Goal: Task Accomplishment & Management: Manage account settings

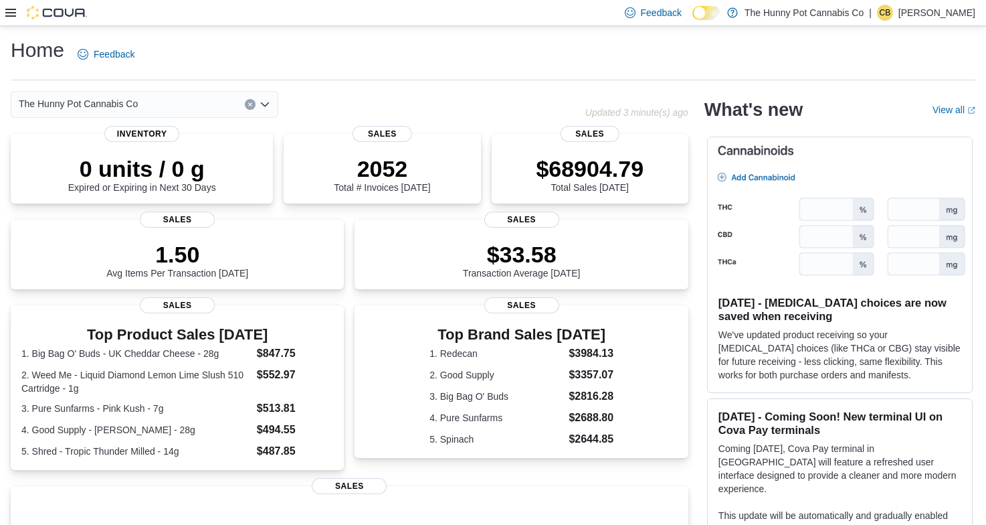
click at [15, 13] on div at bounding box center [46, 12] width 82 height 13
click at [8, 11] on icon at bounding box center [10, 12] width 11 height 11
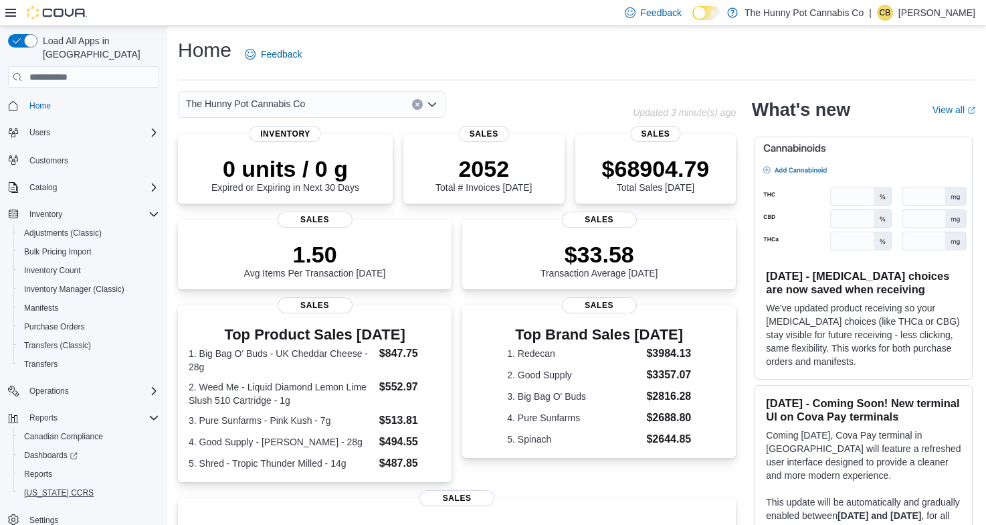
scroll to position [7, 0]
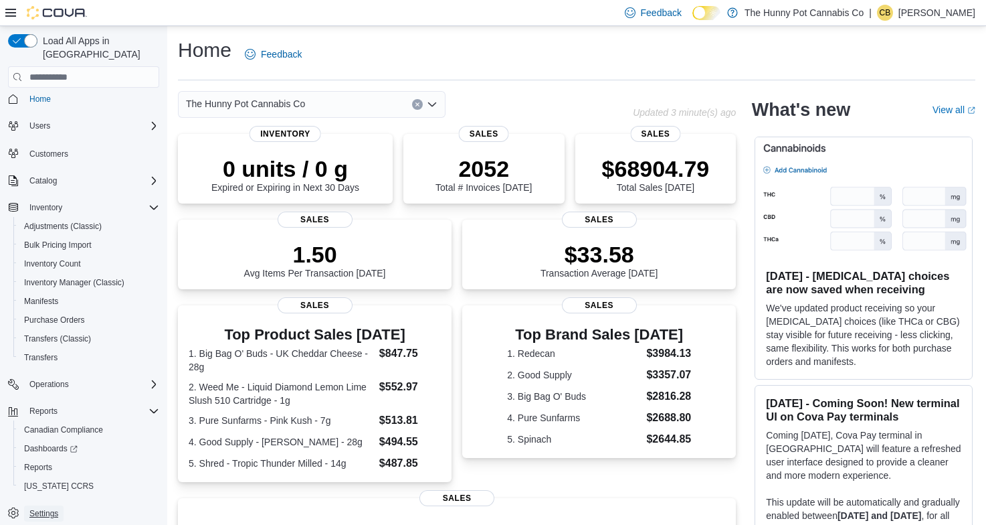
click at [47, 508] on span "Settings" at bounding box center [43, 513] width 29 height 11
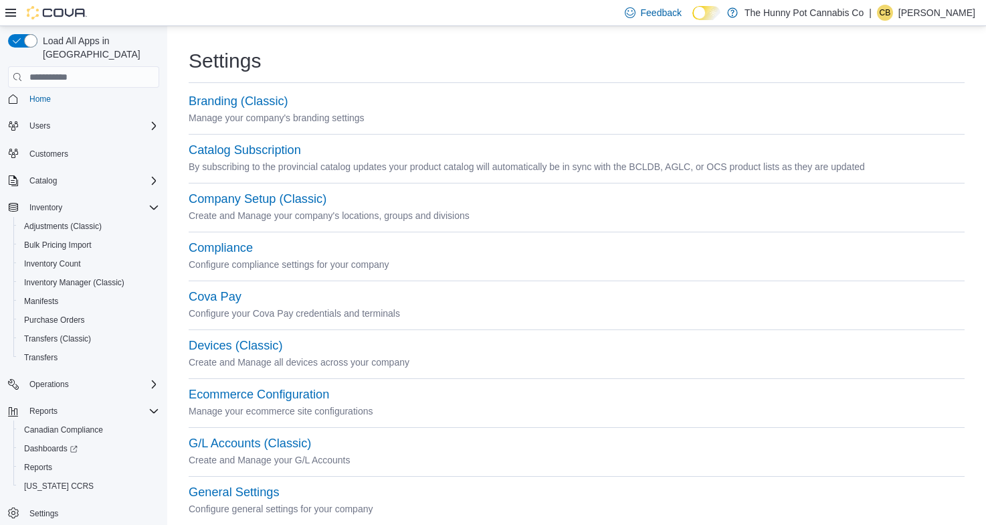
click at [8, 8] on icon at bounding box center [10, 12] width 11 height 11
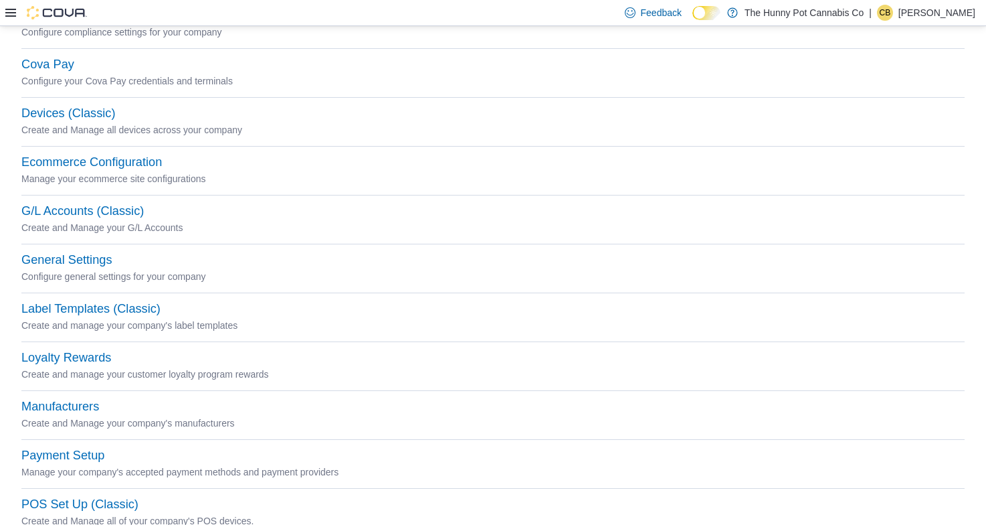
scroll to position [235, 0]
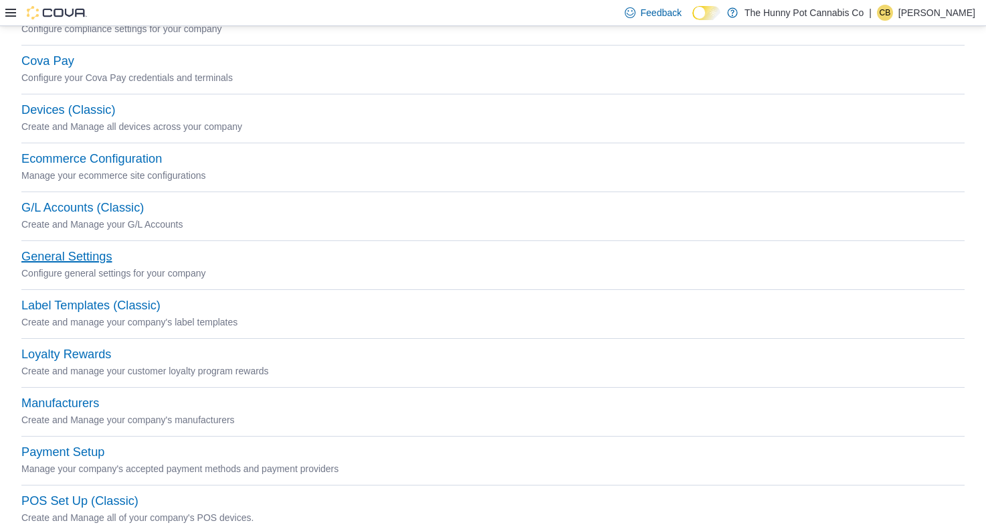
click at [88, 258] on button "General Settings" at bounding box center [66, 257] width 90 height 14
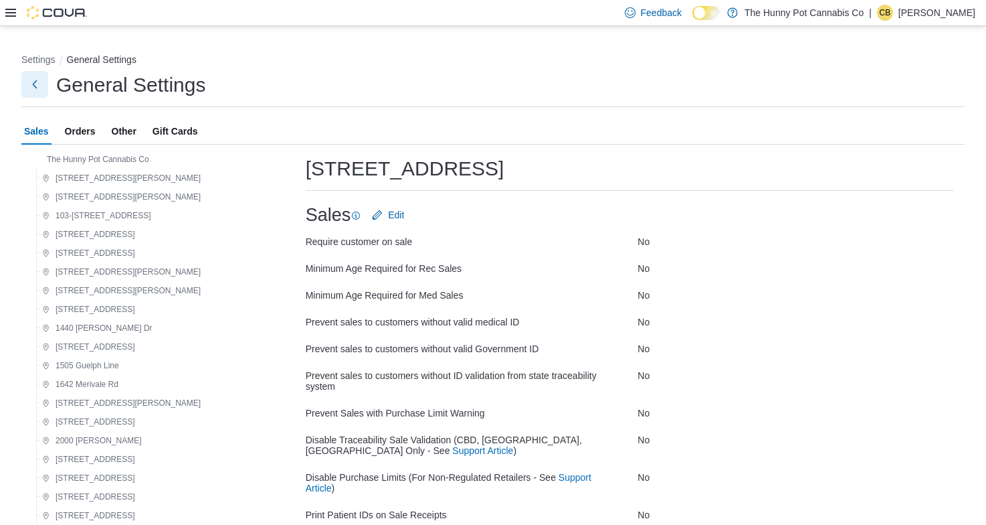
click at [31, 87] on button "Next" at bounding box center [34, 84] width 27 height 27
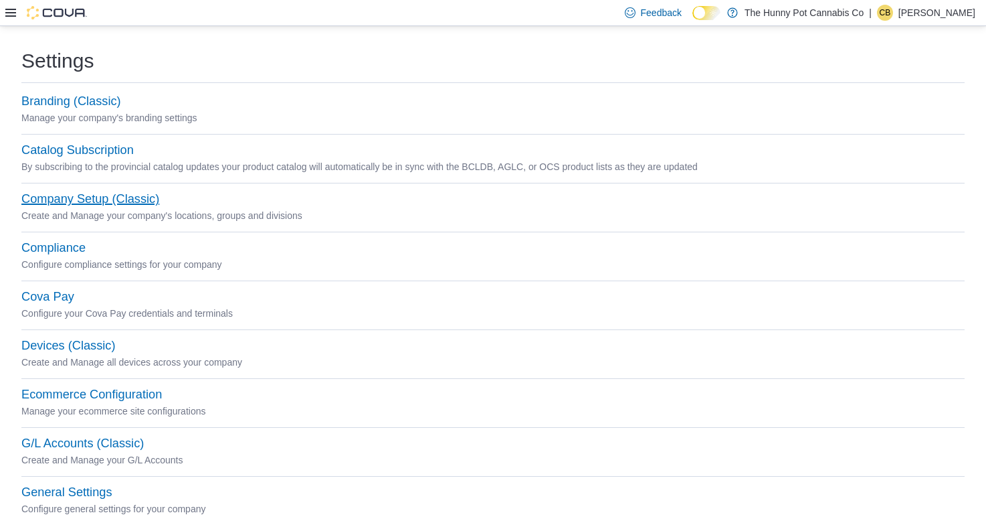
click at [97, 201] on button "Company Setup (Classic)" at bounding box center [90, 199] width 138 height 14
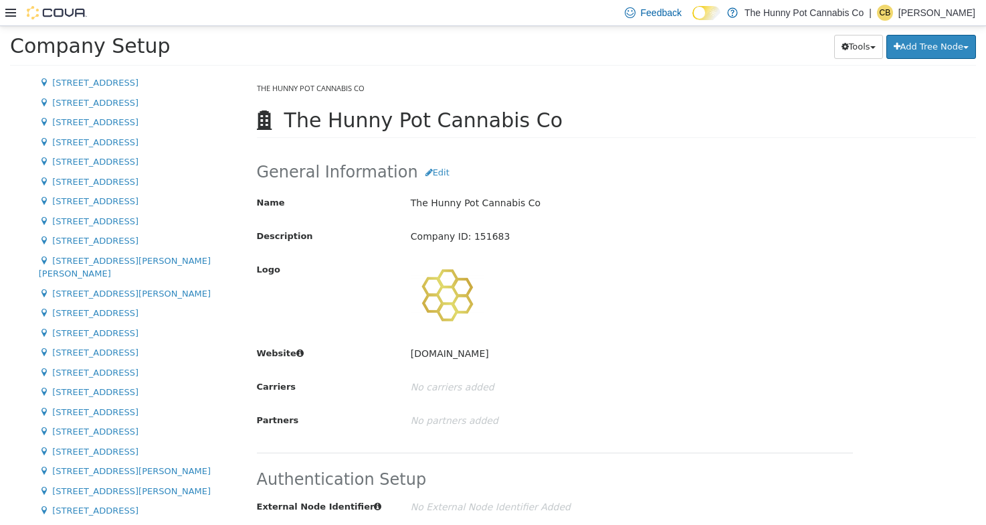
scroll to position [496, 0]
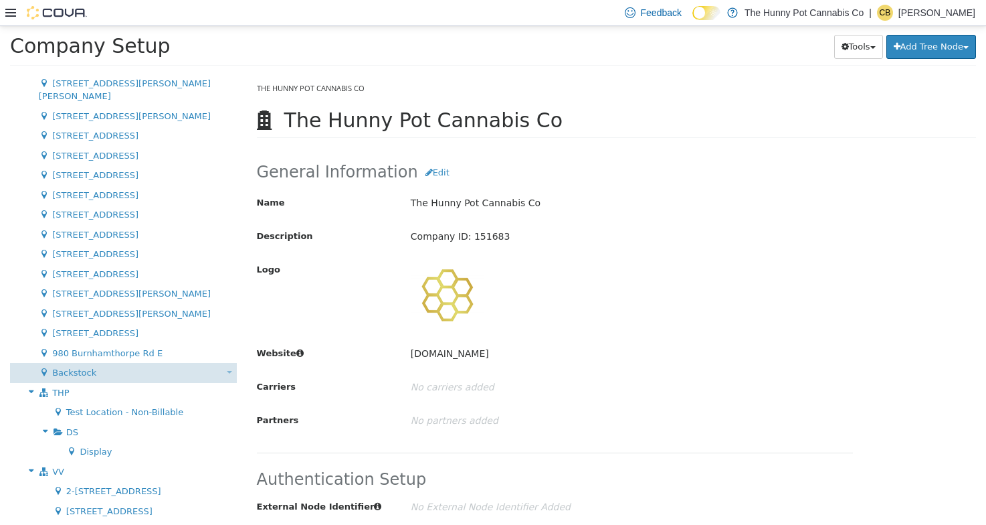
click at [106, 363] on div "Backstock Move Location" at bounding box center [123, 373] width 227 height 20
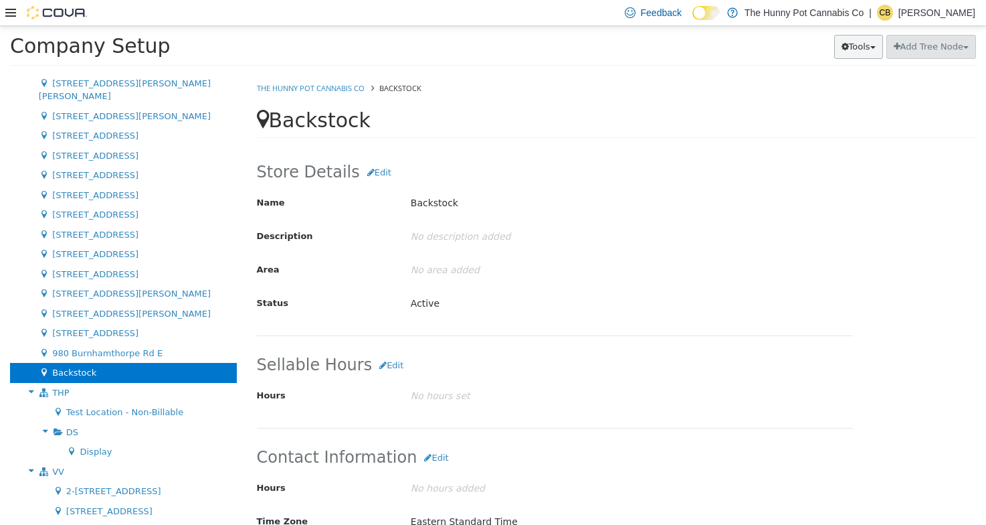
click at [788, 46] on button "Tools" at bounding box center [858, 47] width 49 height 24
click at [788, 78] on link "Move Locations" at bounding box center [826, 73] width 111 height 18
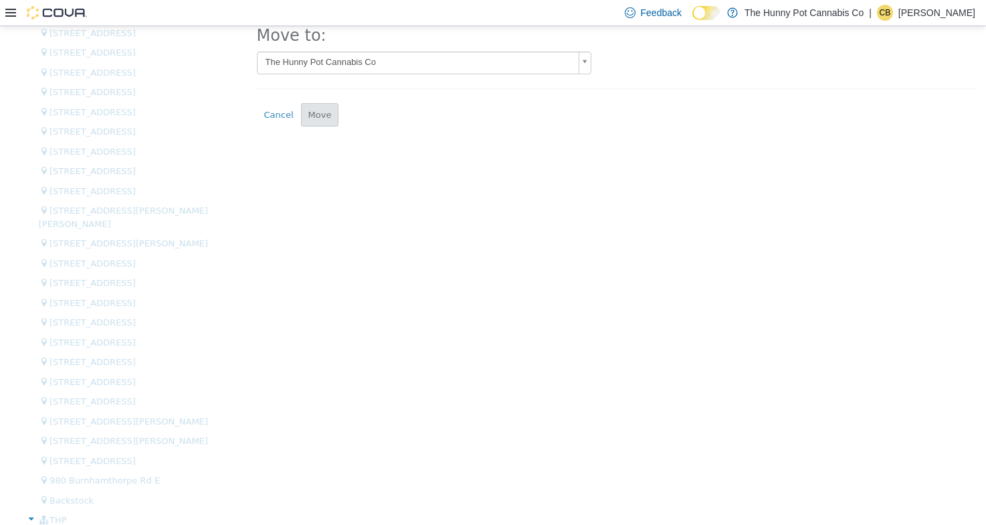
scroll to position [476, 0]
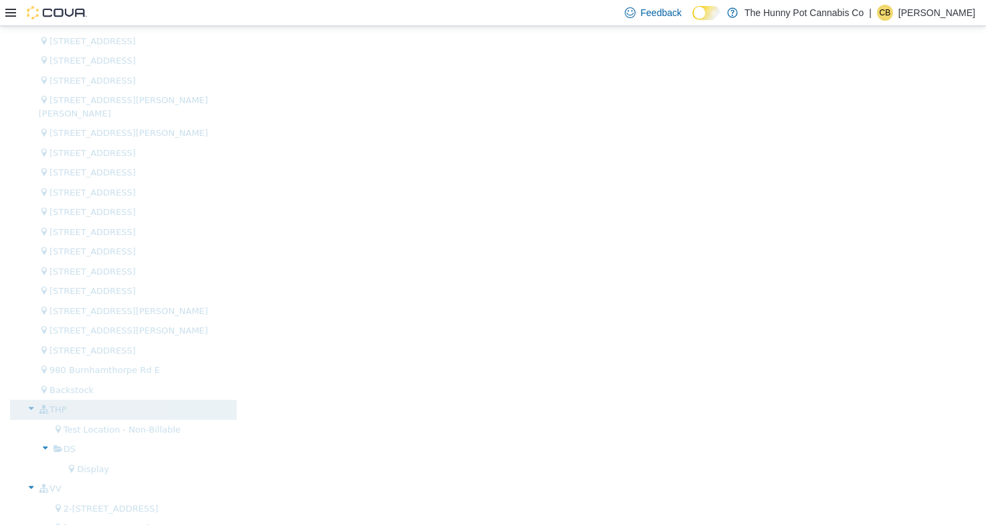
click at [66, 399] on div "THP" at bounding box center [123, 409] width 227 height 20
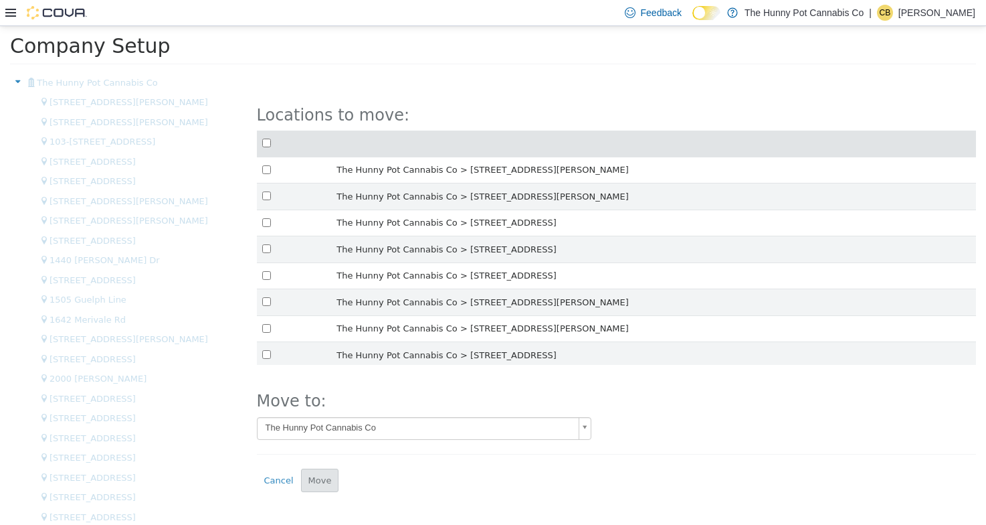
click at [377, 430] on body "× Company Setup The Hunny Pot Cannabis Co 100 [PERSON_NAME] Pkwy [GEOGRAPHIC_DA…" at bounding box center [493, 519] width 986 height 987
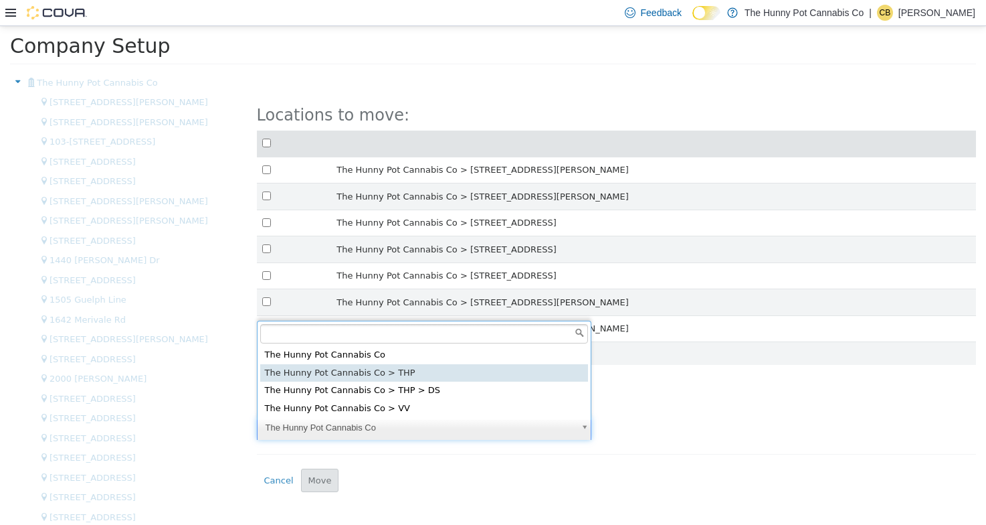
select select "******"
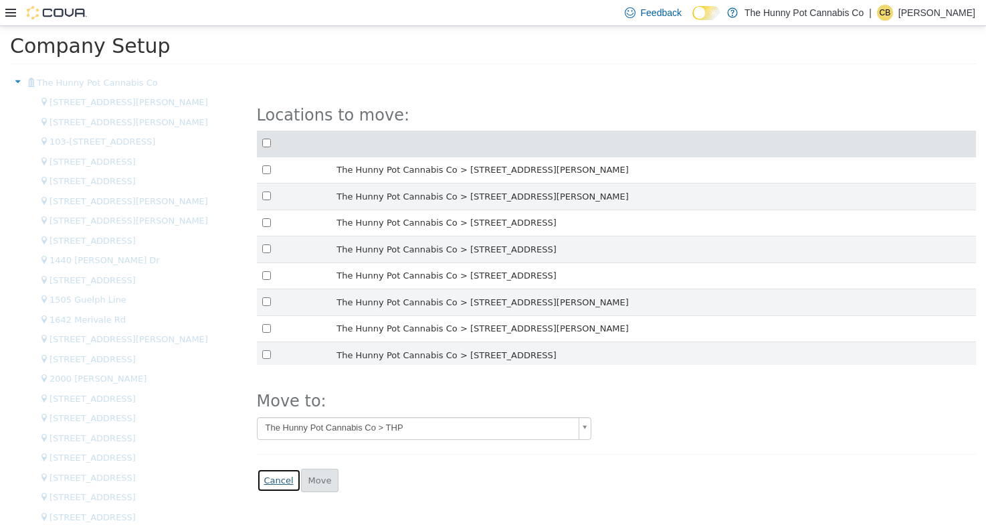
click at [282, 480] on button "Cancel" at bounding box center [279, 480] width 44 height 24
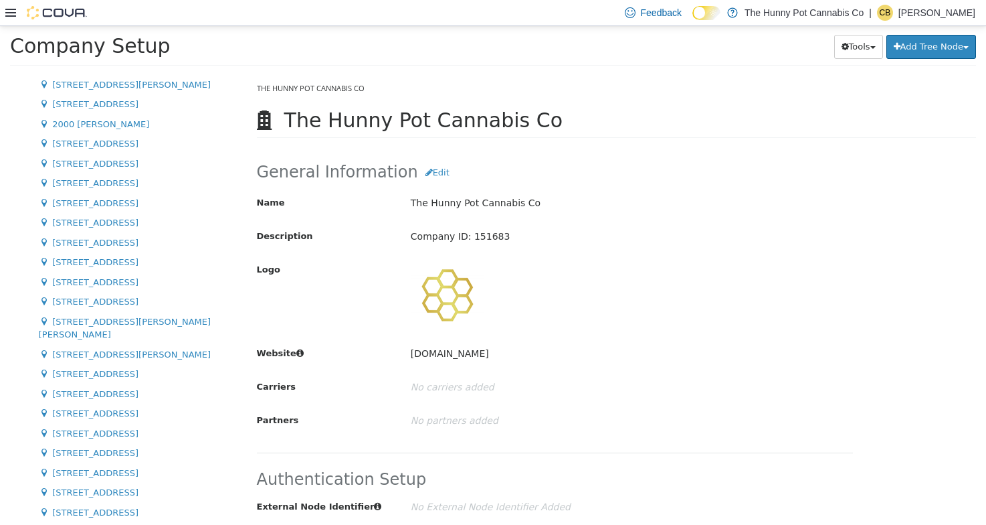
scroll to position [496, 0]
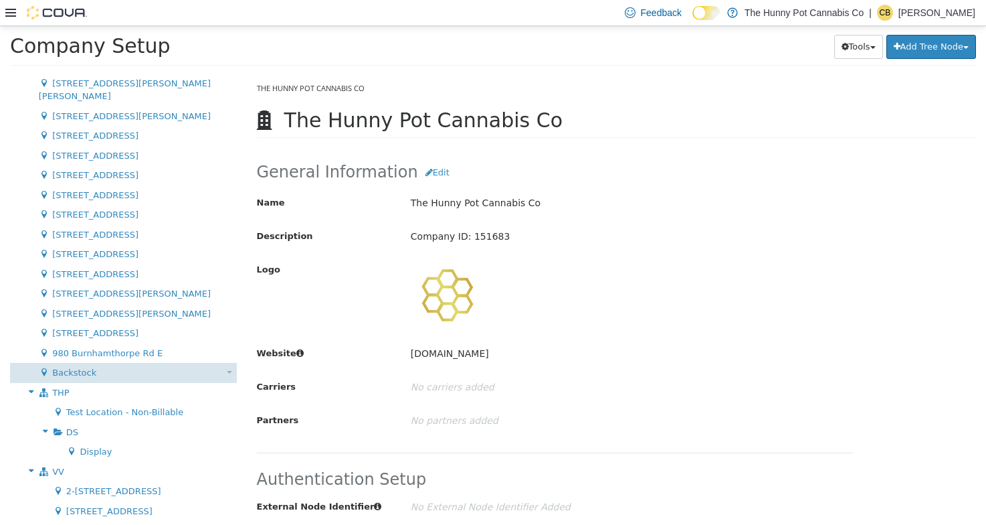
click at [98, 363] on div "Backstock Move Location" at bounding box center [123, 373] width 227 height 20
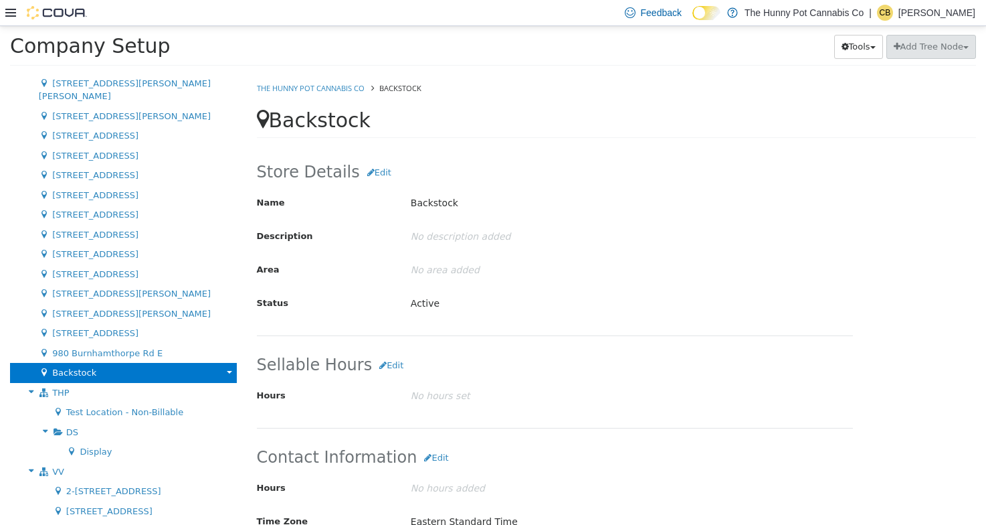
click at [227, 371] on b at bounding box center [229, 372] width 5 height 3
click at [219, 379] on link "Move Location" at bounding box center [181, 388] width 106 height 18
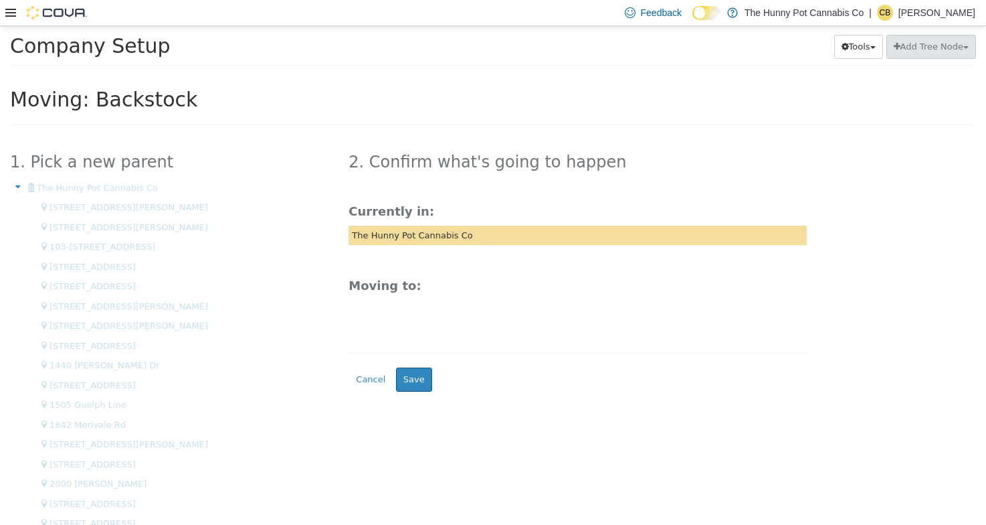
click at [409, 278] on div "Currently in: The Hunny Pot Cannabis Co Moving to:" at bounding box center [578, 272] width 458 height 134
click at [423, 232] on div "The Hunny Pot Cannabis Co" at bounding box center [578, 235] width 458 height 20
click at [401, 288] on h3 "Moving to:" at bounding box center [578, 285] width 458 height 13
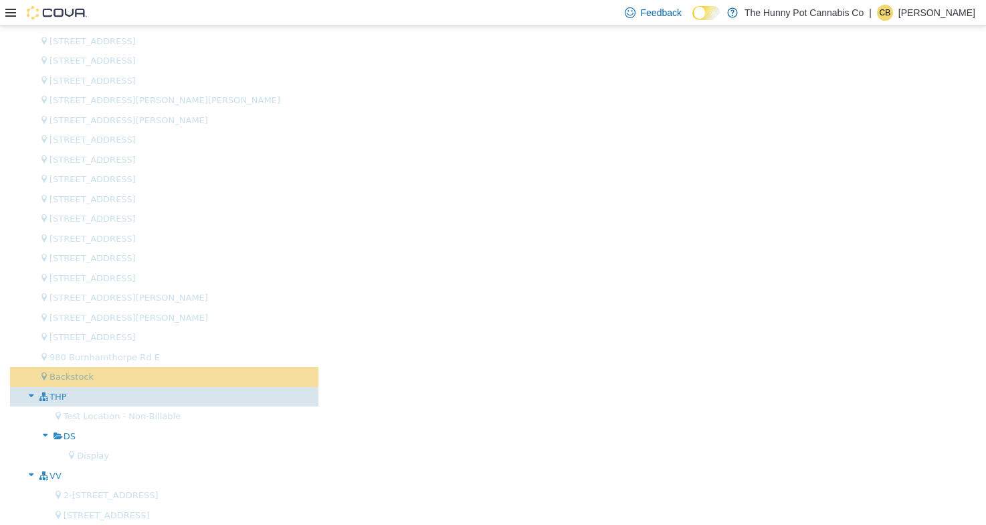
click at [72, 395] on div "THP" at bounding box center [164, 397] width 308 height 20
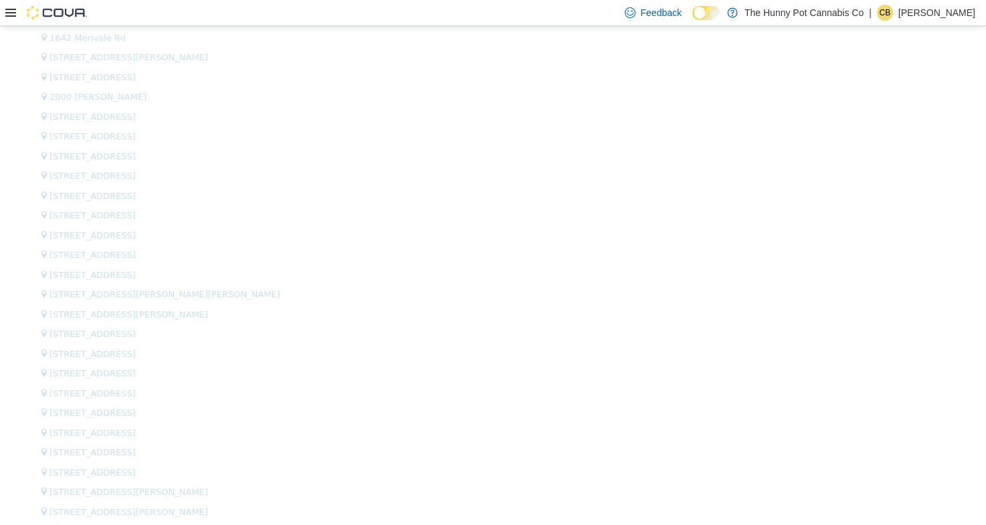
scroll to position [0, 0]
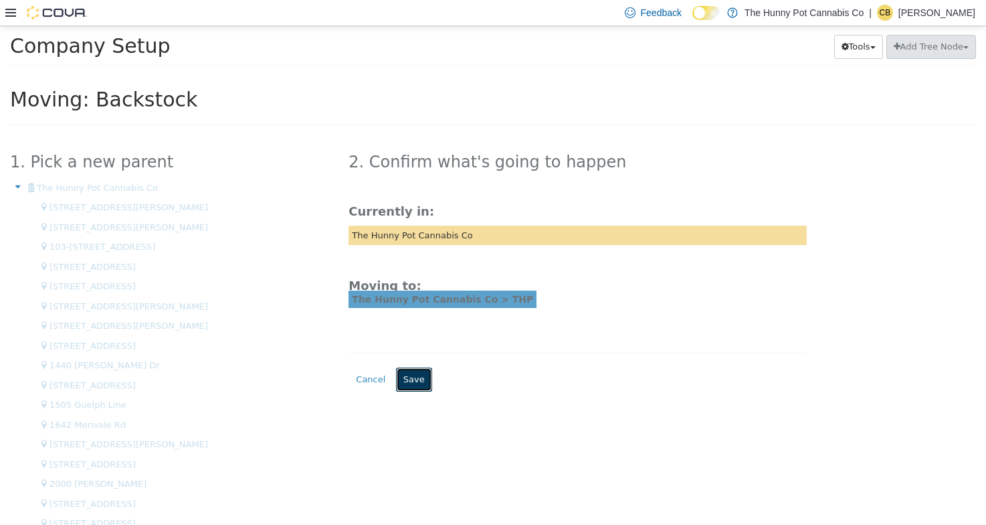
click at [414, 375] on button "Save" at bounding box center [414, 379] width 36 height 24
